Goal: Find specific page/section: Find specific page/section

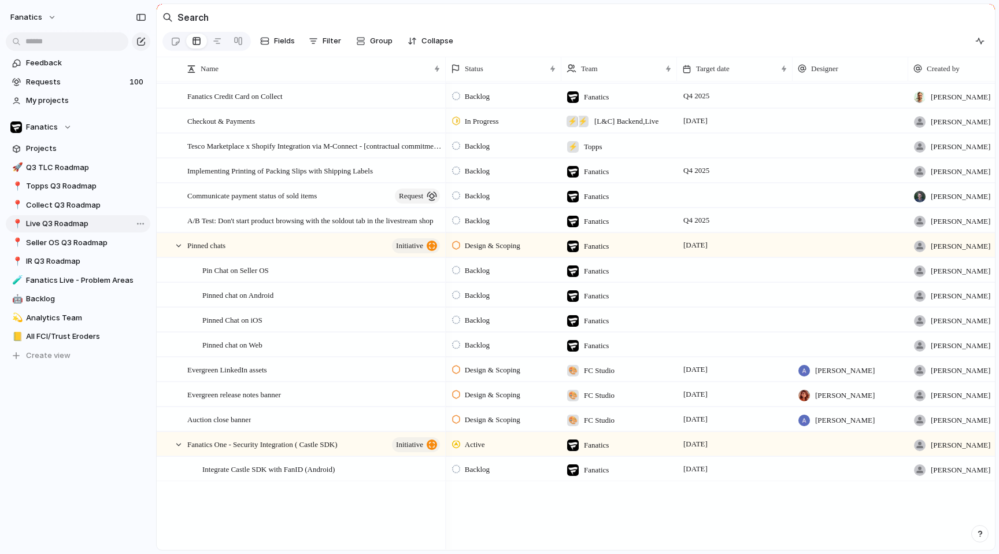
scroll to position [11122, 0]
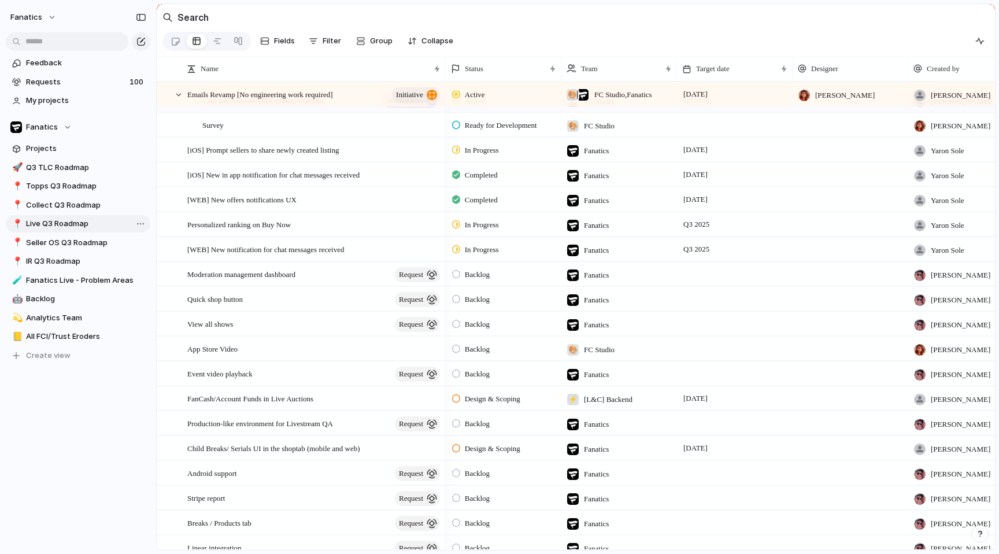
click at [58, 223] on span "Live Q3 Roadmap" at bounding box center [86, 224] width 120 height 12
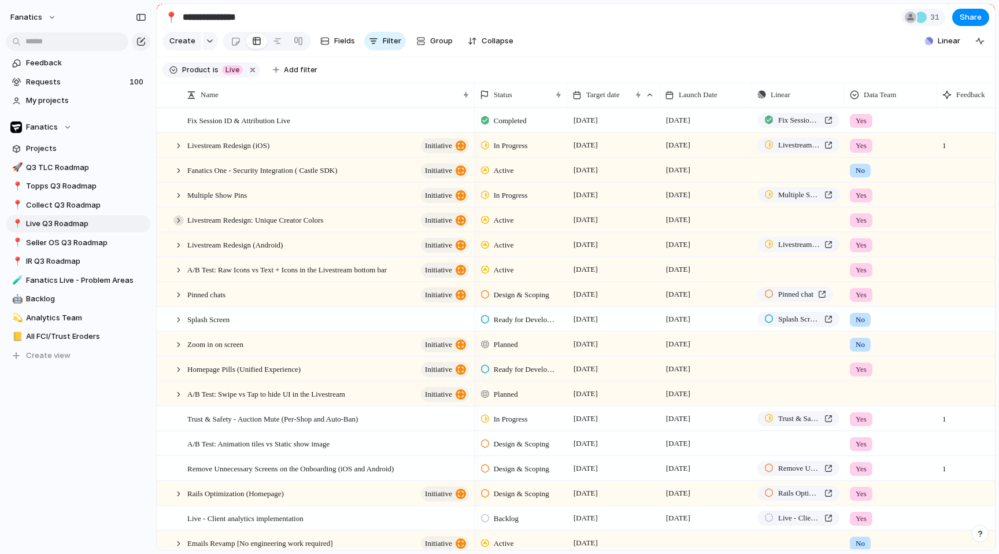
click at [176, 220] on div at bounding box center [178, 220] width 10 height 10
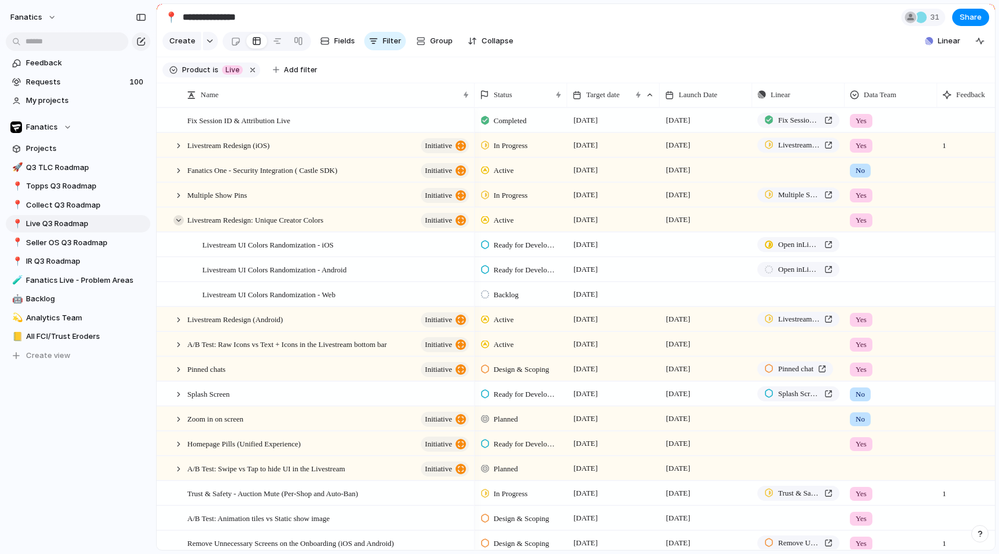
click at [177, 220] on div at bounding box center [178, 220] width 10 height 10
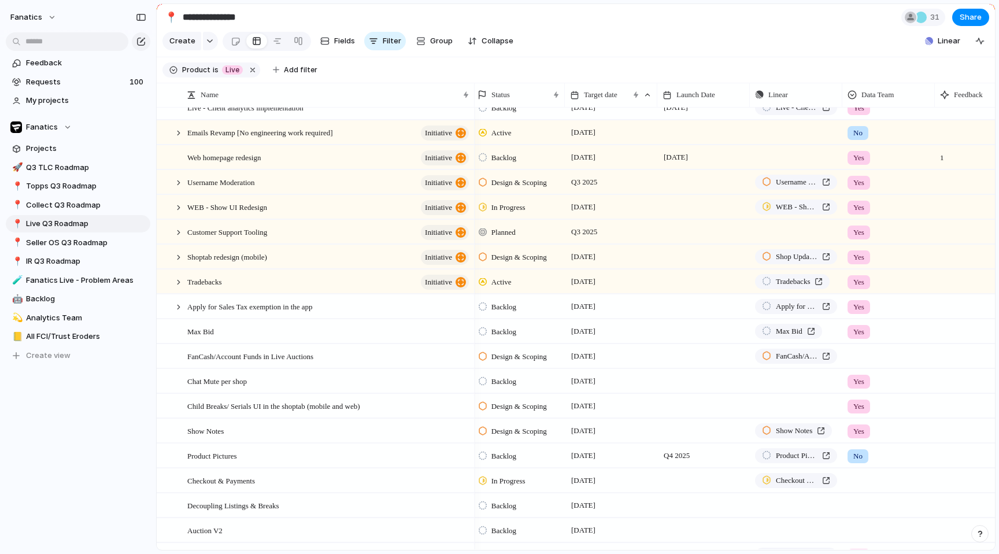
scroll to position [239, 0]
